Goal: Task Accomplishment & Management: Use online tool/utility

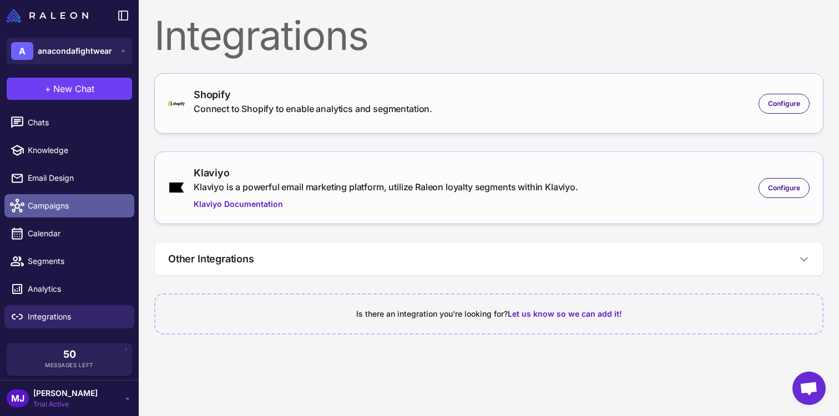
click at [68, 200] on span "Campaigns" at bounding box center [77, 206] width 98 height 12
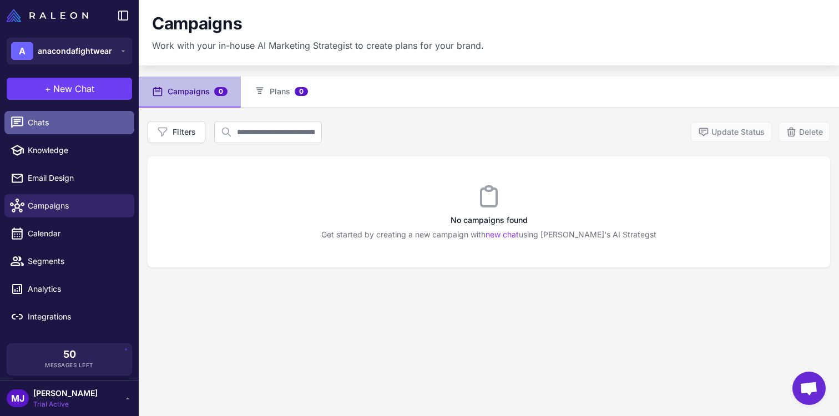
click at [66, 113] on link "Chats" at bounding box center [69, 122] width 130 height 23
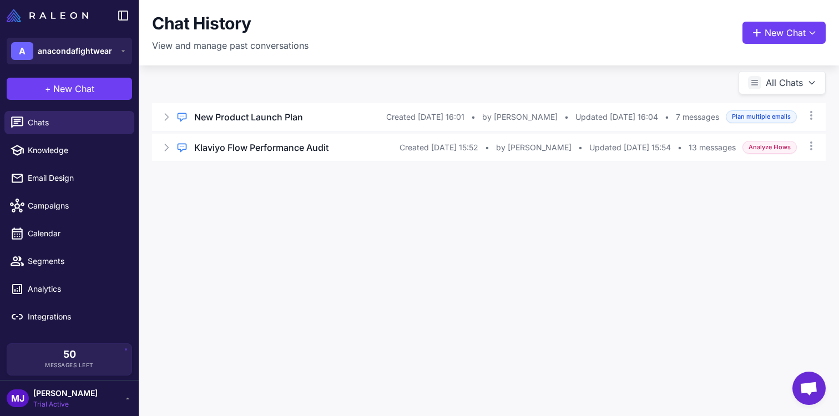
click at [488, 411] on div "Chat History View and manage past conversations New Chat All Chats Regular Chat…" at bounding box center [489, 208] width 700 height 416
click at [764, 44] on div "Chat History View and manage past conversations New Chat" at bounding box center [489, 32] width 674 height 39
click at [770, 36] on button "New Chat" at bounding box center [783, 33] width 83 height 22
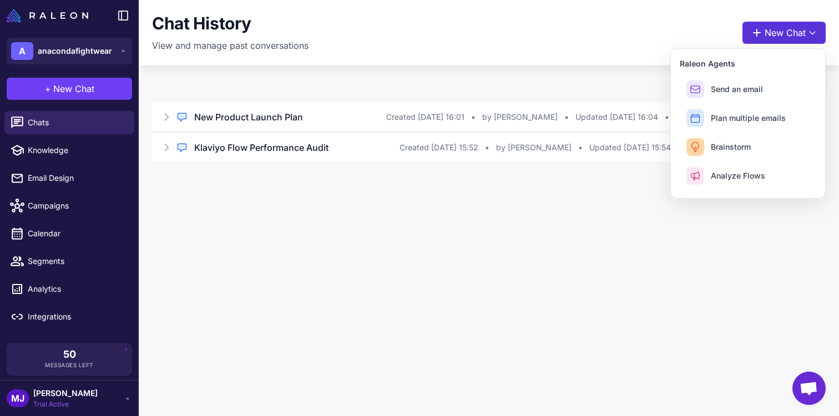
click at [770, 36] on button "New Chat" at bounding box center [783, 33] width 83 height 22
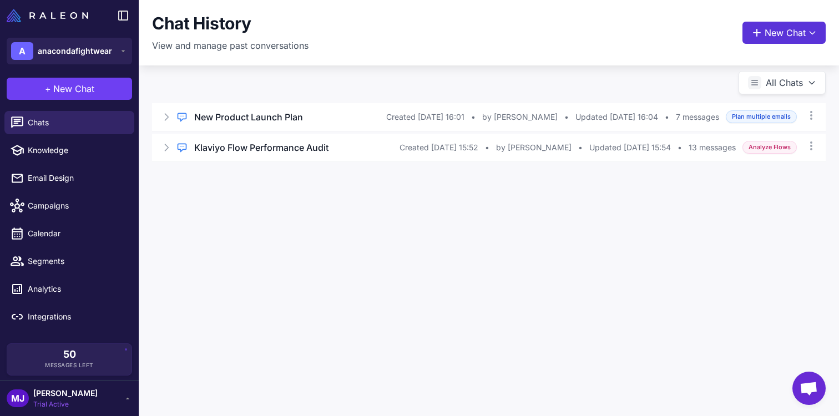
click at [766, 36] on button "New Chat" at bounding box center [783, 33] width 83 height 22
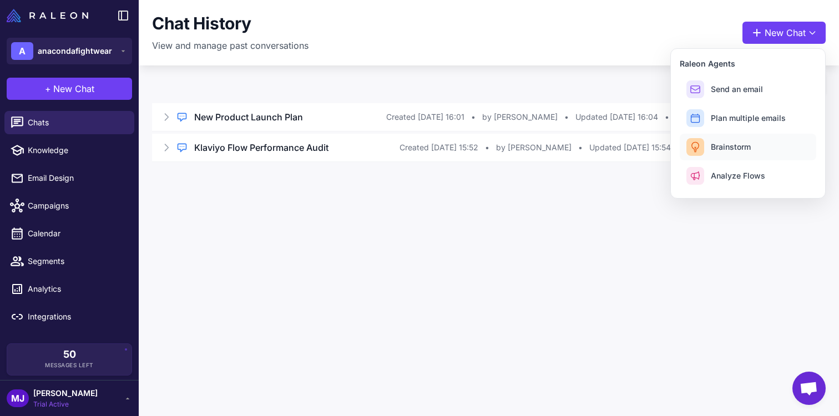
click at [741, 144] on span "Brainstorm" at bounding box center [731, 147] width 40 height 12
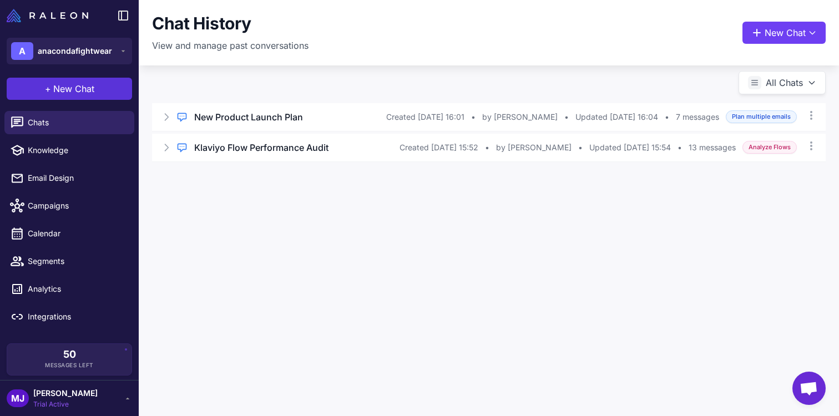
click at [82, 80] on button "+ New Chat" at bounding box center [69, 89] width 125 height 22
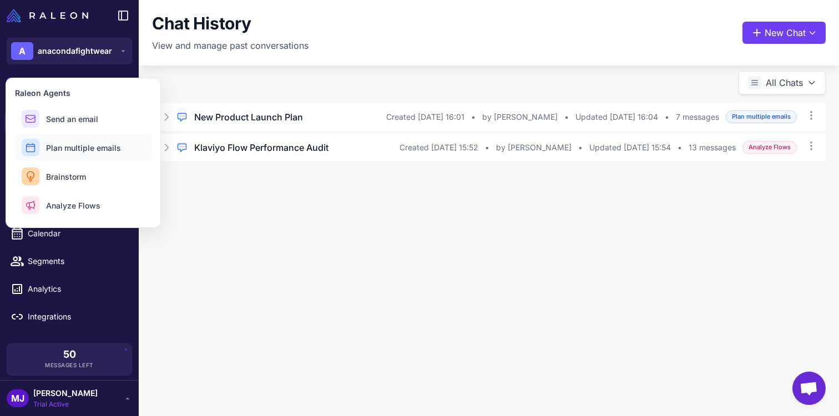
click at [102, 141] on button "Plan multiple emails" at bounding box center [83, 147] width 137 height 27
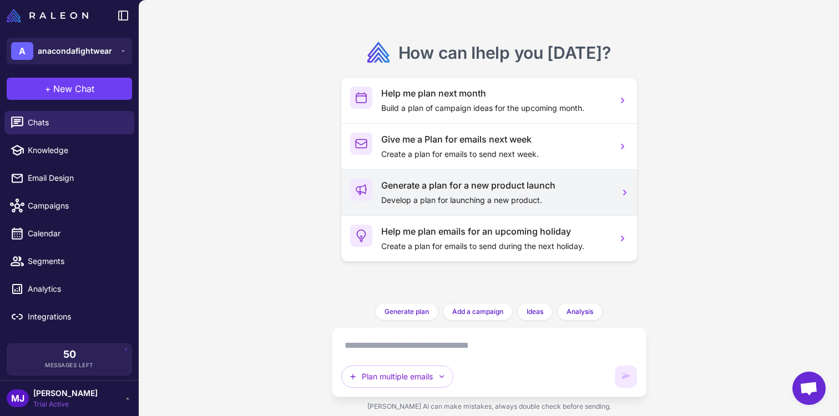
click at [521, 194] on p "Develop a plan for launching a new product." at bounding box center [494, 200] width 227 height 12
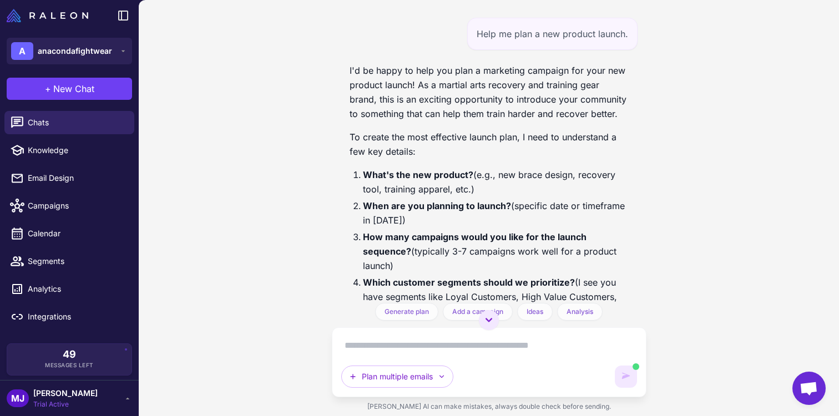
click at [469, 343] on textarea at bounding box center [489, 346] width 296 height 18
paste textarea "**********"
type textarea "**********"
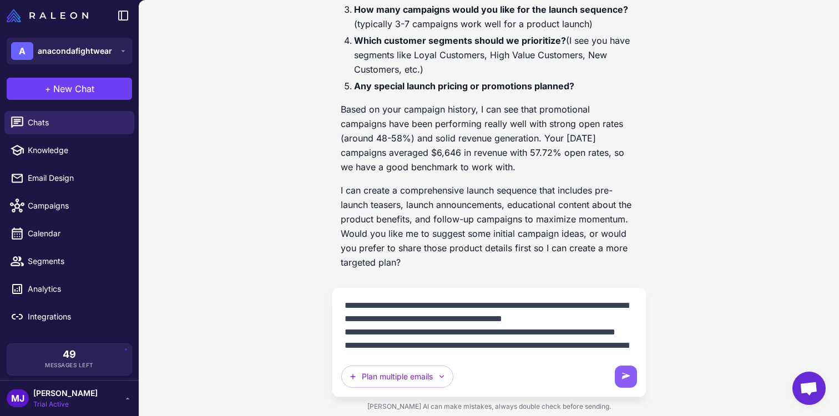
click at [486, 326] on textarea "**********" at bounding box center [489, 326] width 296 height 58
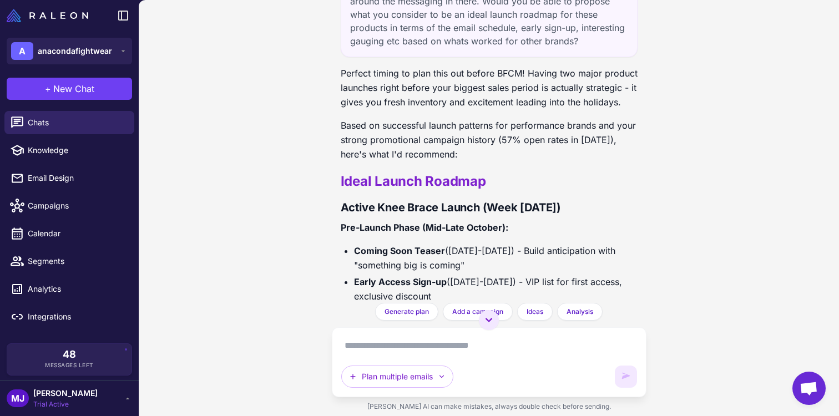
scroll to position [638, 0]
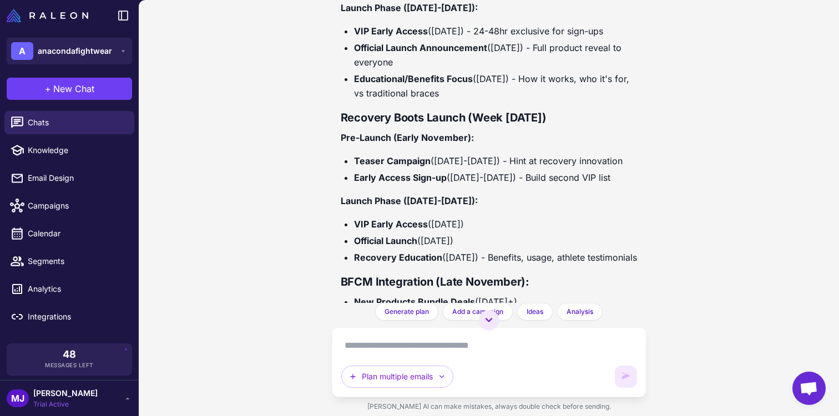
scroll to position [1346, 0]
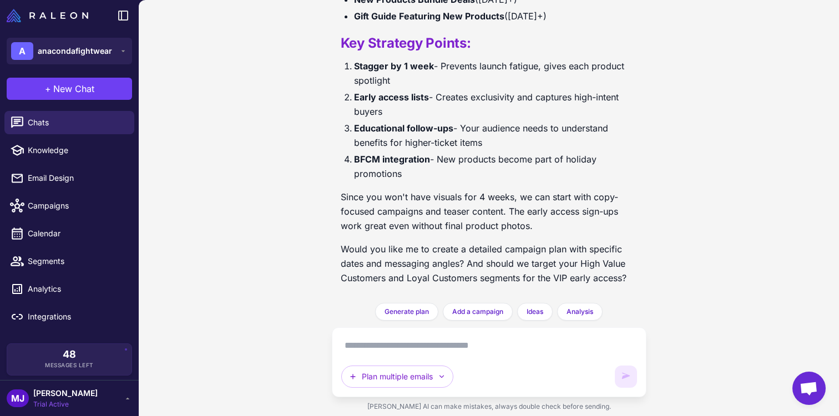
click at [518, 349] on textarea at bounding box center [489, 346] width 296 height 18
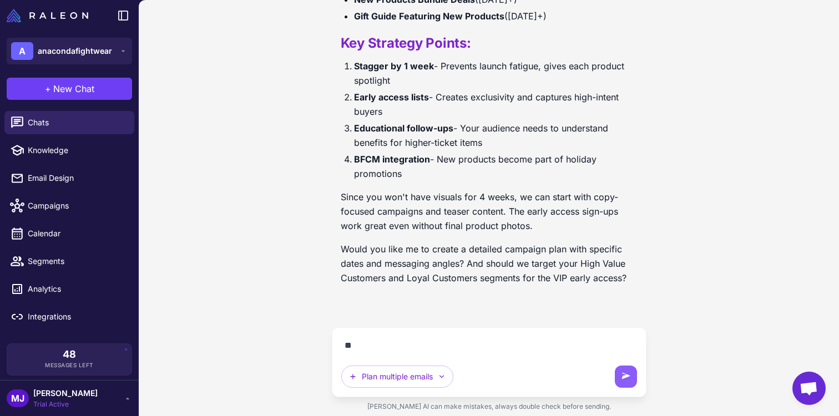
type textarea "***"
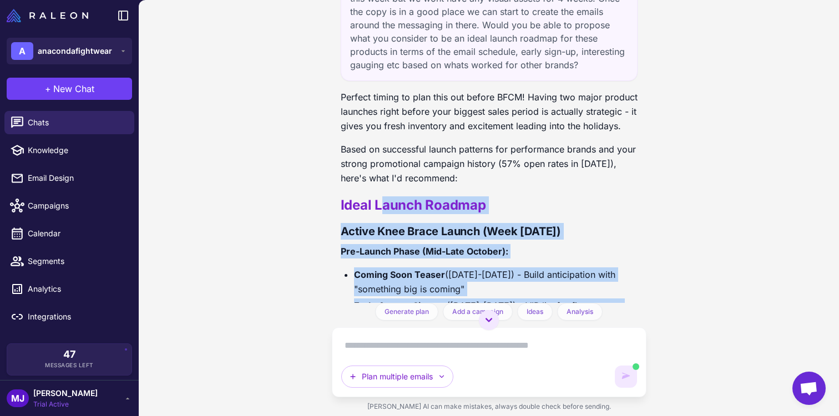
scroll to position [630, 0]
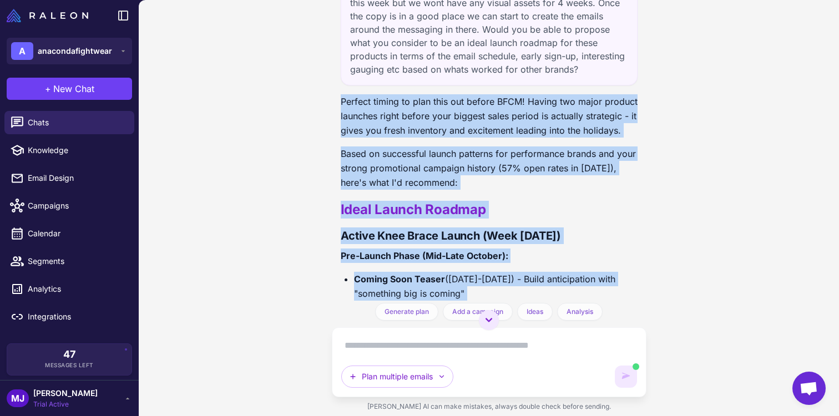
drag, startPoint x: 550, startPoint y: 222, endPoint x: 331, endPoint y: 105, distance: 249.0
click at [331, 105] on div "Help me plan a new product launch. I'd be happy to help you plan a marketing ca…" at bounding box center [489, 208] width 700 height 416
copy div "Perfect timing to plan this out before BFCM! Having two major product launches …"
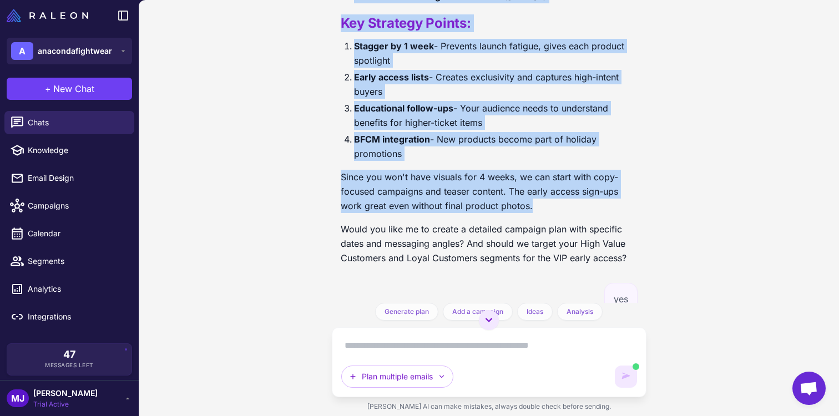
scroll to position [1491, 0]
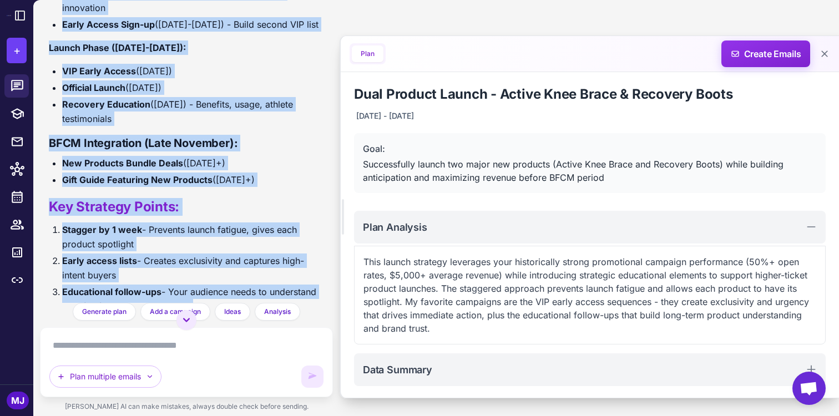
click at [286, 173] on li "Gift Guide Featuring New Products (Nov 24+)" at bounding box center [193, 180] width 262 height 14
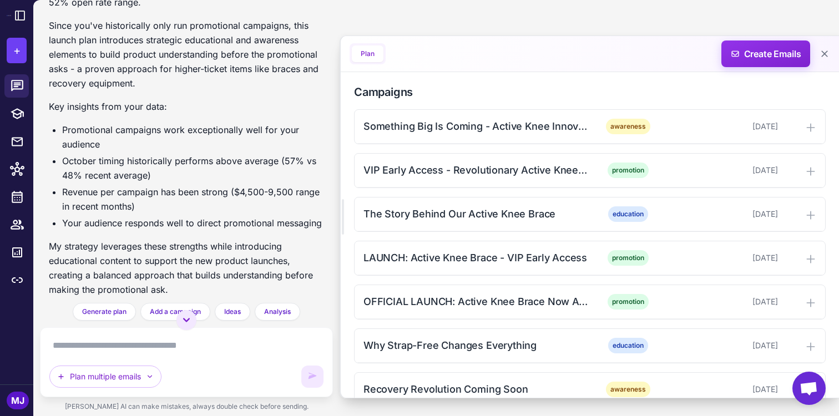
scroll to position [315, 0]
click at [529, 134] on div "Something Big Is Coming - Active Knee Innovation" at bounding box center [475, 126] width 224 height 15
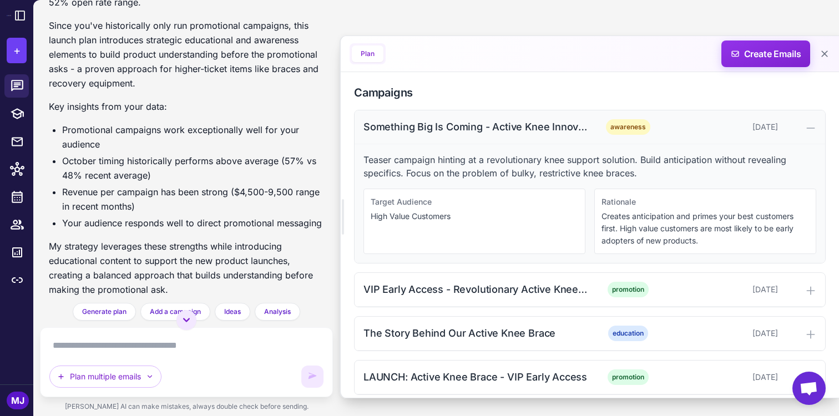
click at [529, 133] on div "Something Big Is Coming - Active Knee Innovation" at bounding box center [475, 126] width 224 height 15
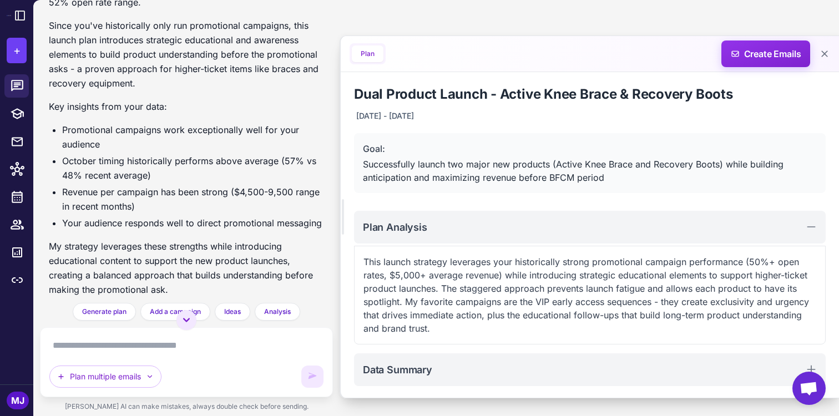
scroll to position [558, 0]
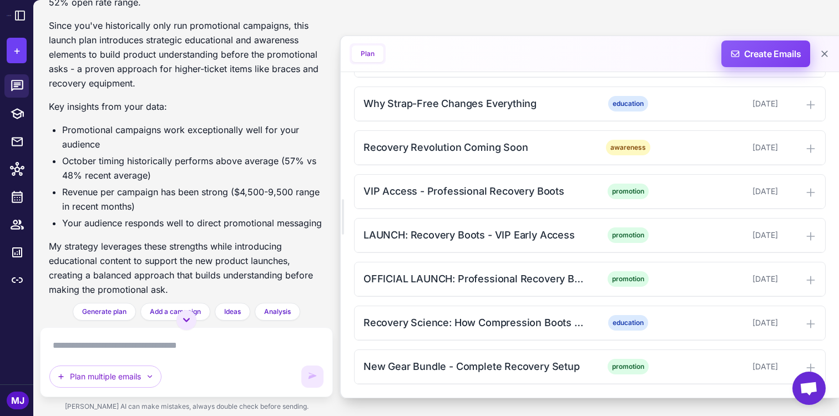
click at [757, 46] on span "Create Emails" at bounding box center [765, 54] width 97 height 27
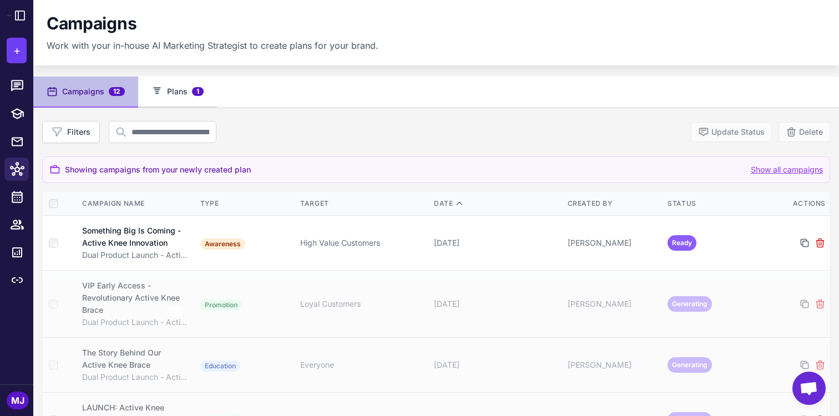
click at [166, 90] on button "Plans 1" at bounding box center [177, 92] width 79 height 31
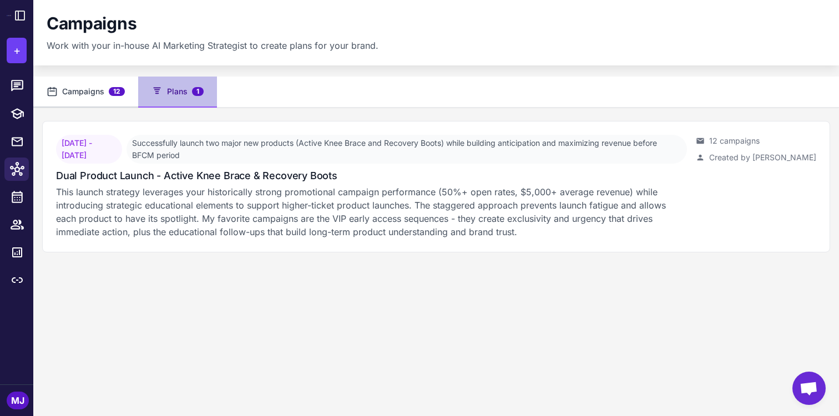
click at [107, 89] on button "Campaigns 12" at bounding box center [85, 92] width 105 height 31
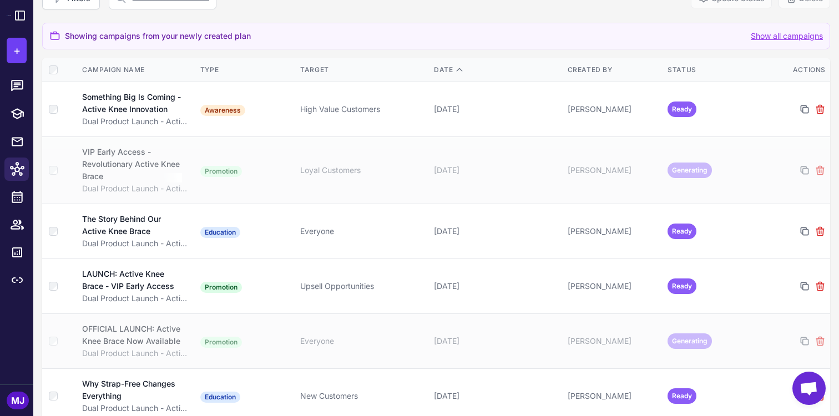
scroll to position [151, 0]
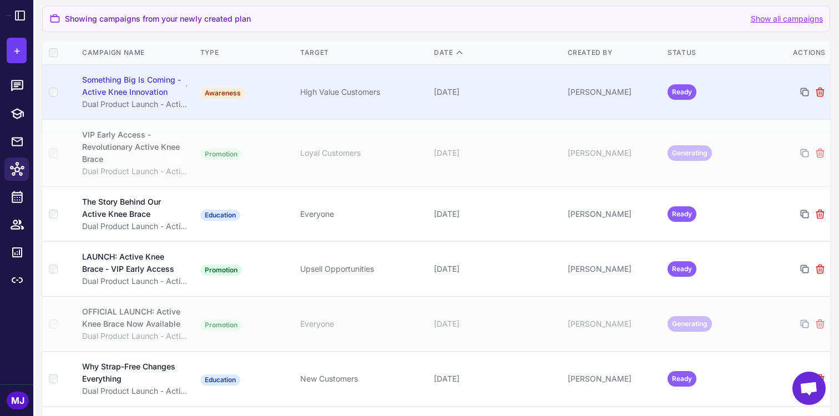
click at [517, 95] on div "October 22, 2025" at bounding box center [496, 92] width 125 height 12
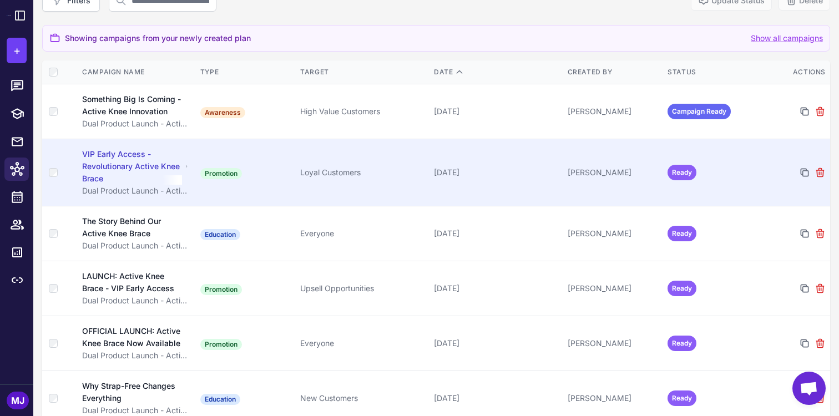
scroll to position [115, 0]
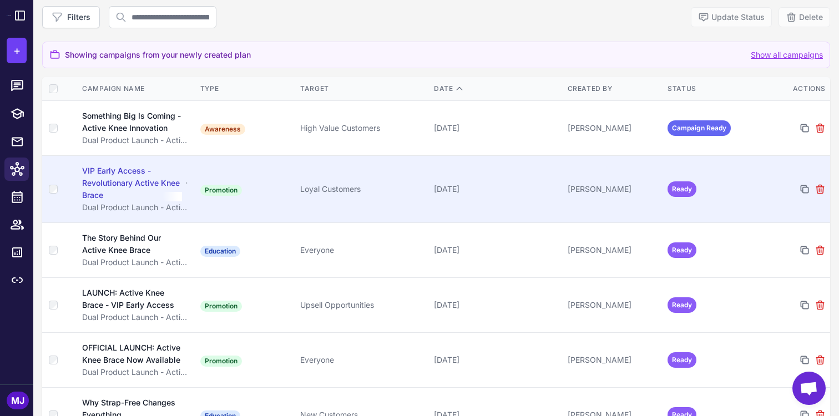
click at [508, 190] on div "October 25, 2025" at bounding box center [496, 189] width 125 height 12
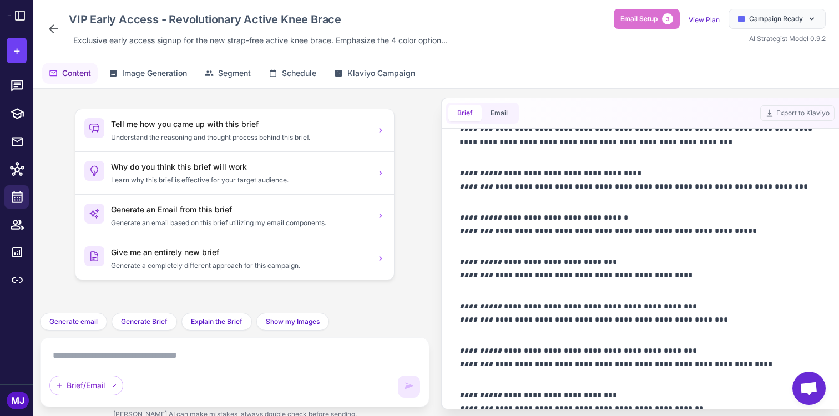
scroll to position [1287, 0]
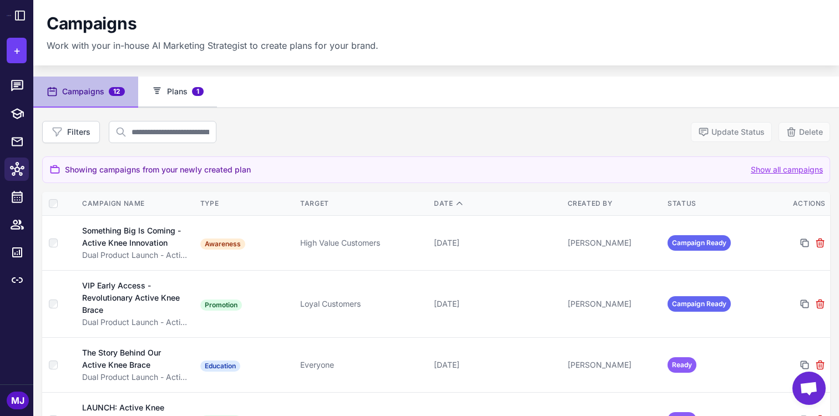
click at [204, 88] on button "Plans 1" at bounding box center [177, 92] width 79 height 31
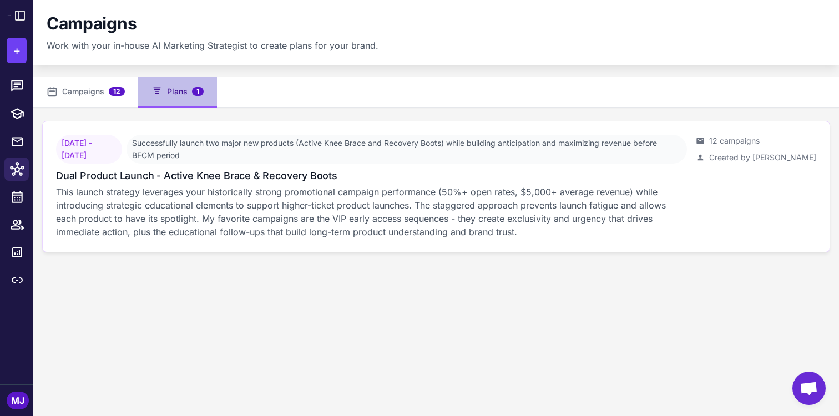
click at [244, 195] on p "This launch strategy leverages your historically strong promotional campaign pe…" at bounding box center [371, 211] width 631 height 53
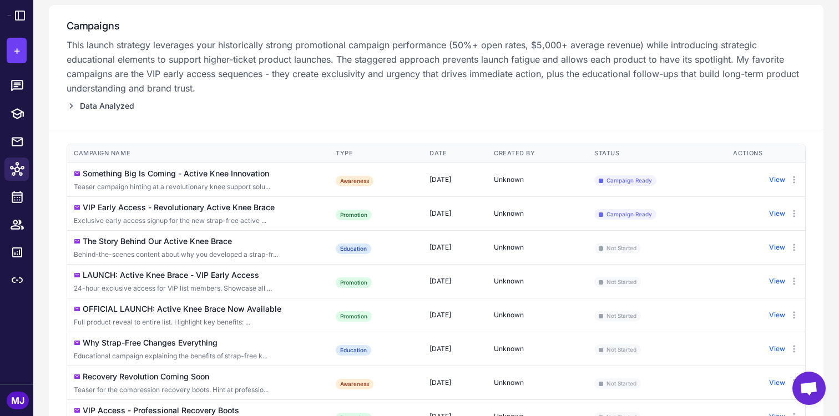
scroll to position [129, 0]
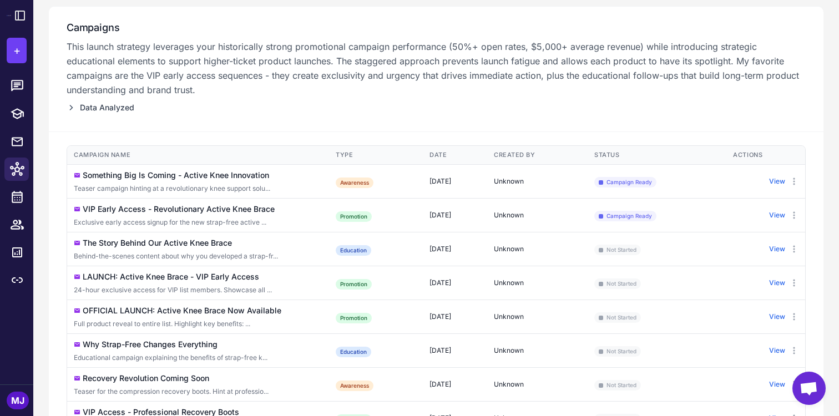
click at [116, 107] on span "Data Analyzed" at bounding box center [107, 108] width 54 height 12
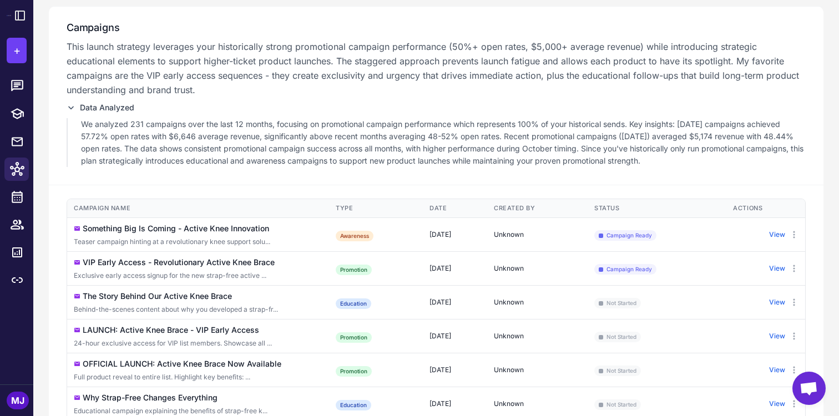
click at [116, 107] on span "Data Analyzed" at bounding box center [107, 108] width 54 height 12
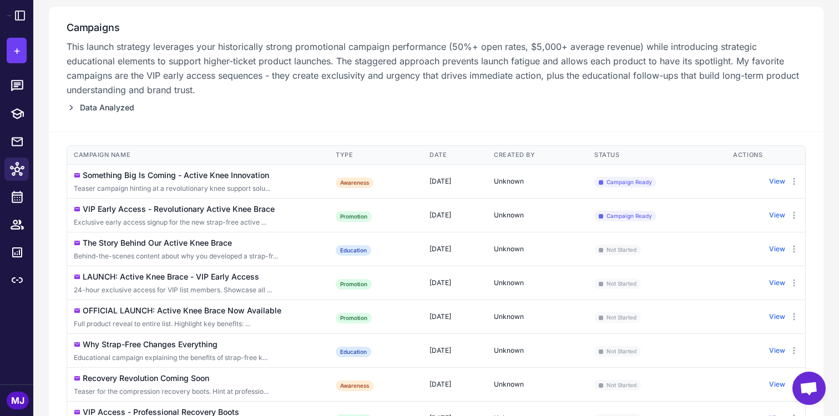
click at [116, 107] on span "Data Analyzed" at bounding box center [107, 108] width 54 height 12
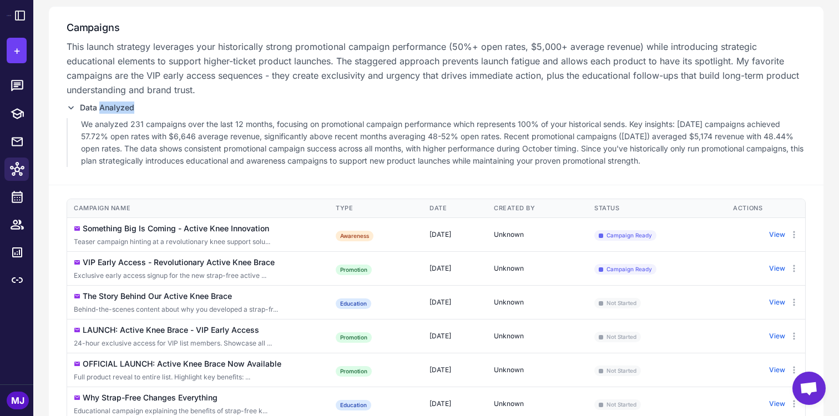
click at [116, 107] on span "Data Analyzed" at bounding box center [107, 108] width 54 height 12
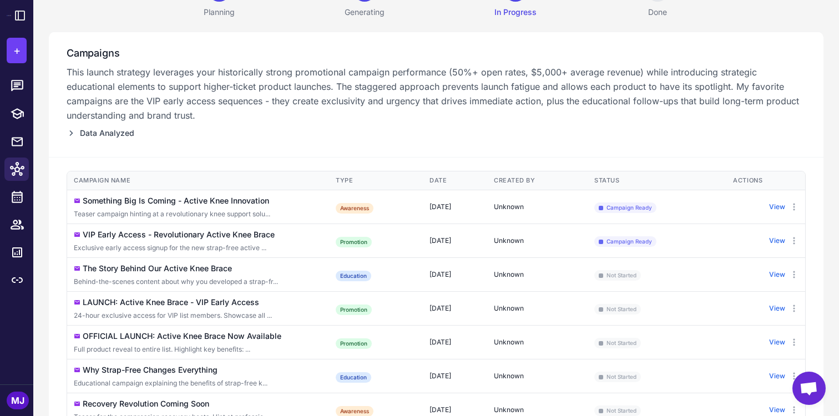
scroll to position [0, 0]
